Goal: Information Seeking & Learning: Learn about a topic

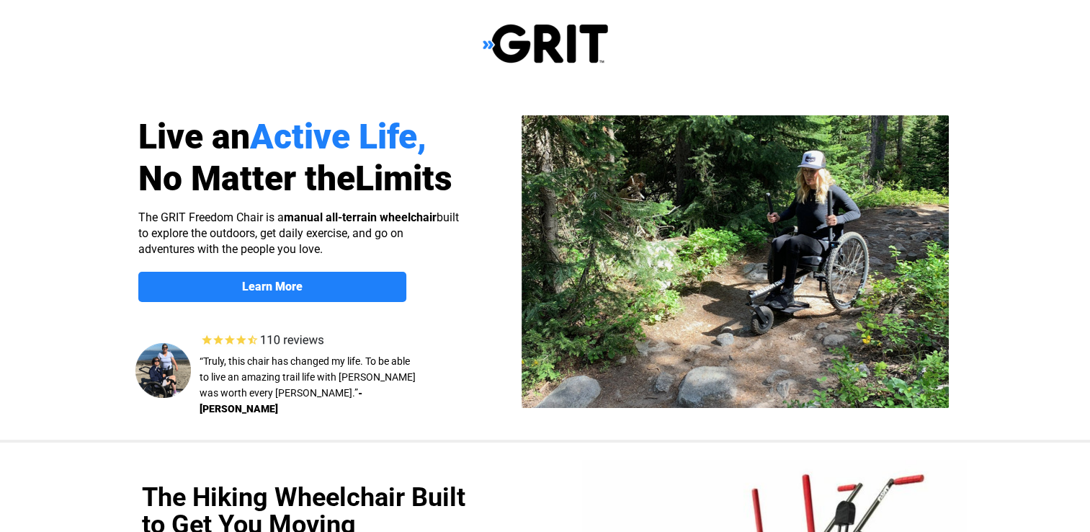
select select "US"
drag, startPoint x: 1085, startPoint y: 54, endPoint x: 1097, endPoint y: 120, distance: 66.6
click at [1089, 120] on html "Live an Active Life, No Matter the Limits Learn More About the GRIT Freedom Cha…" at bounding box center [545, 266] width 1090 height 532
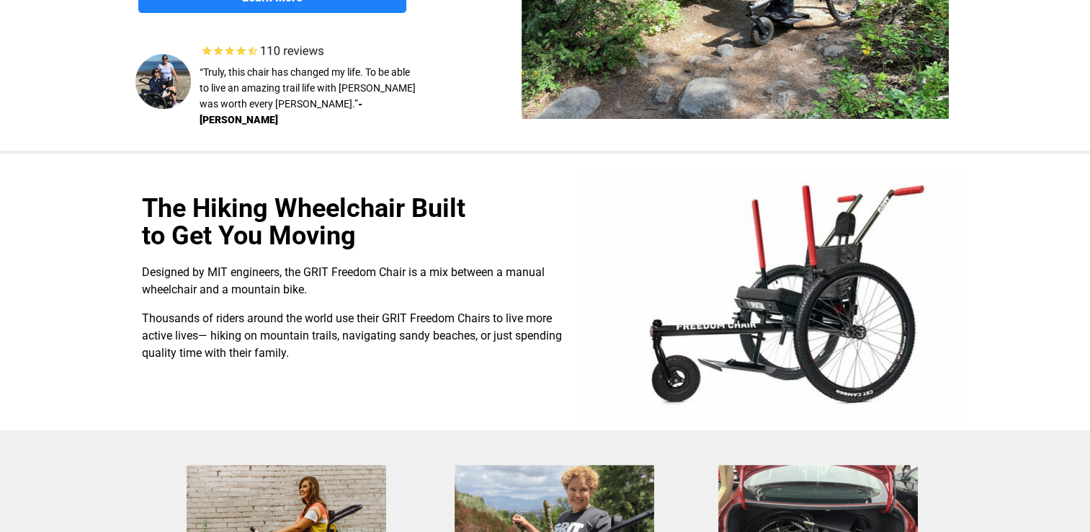
scroll to position [295, 0]
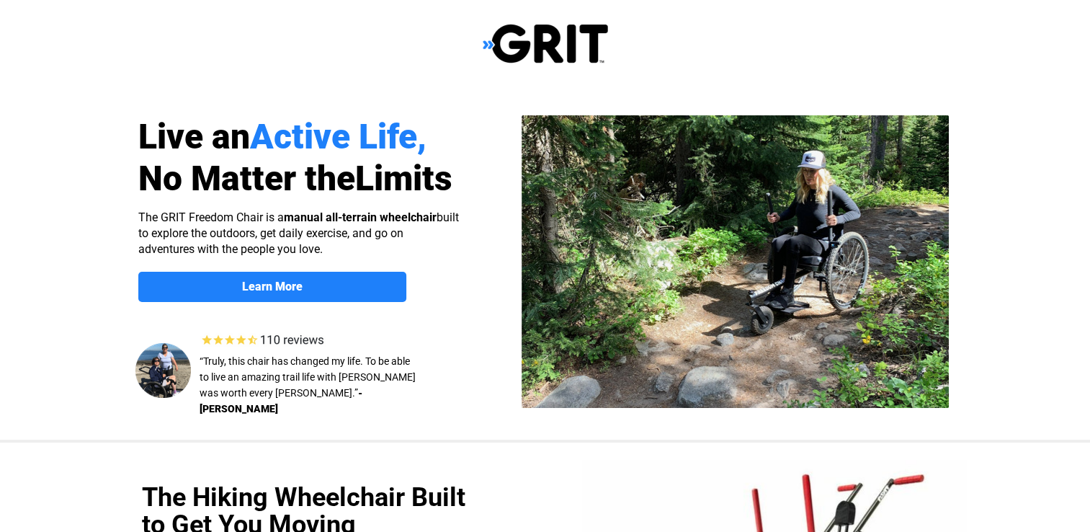
select select "US"
click at [1053, 220] on div at bounding box center [545, 264] width 1090 height 352
